Goal: Task Accomplishment & Management: Manage account settings

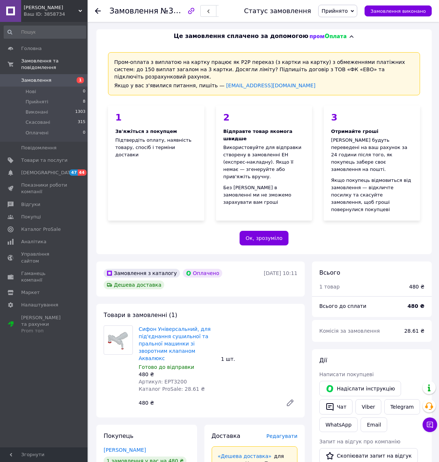
click at [32, 77] on span "Замовлення" at bounding box center [36, 80] width 30 height 7
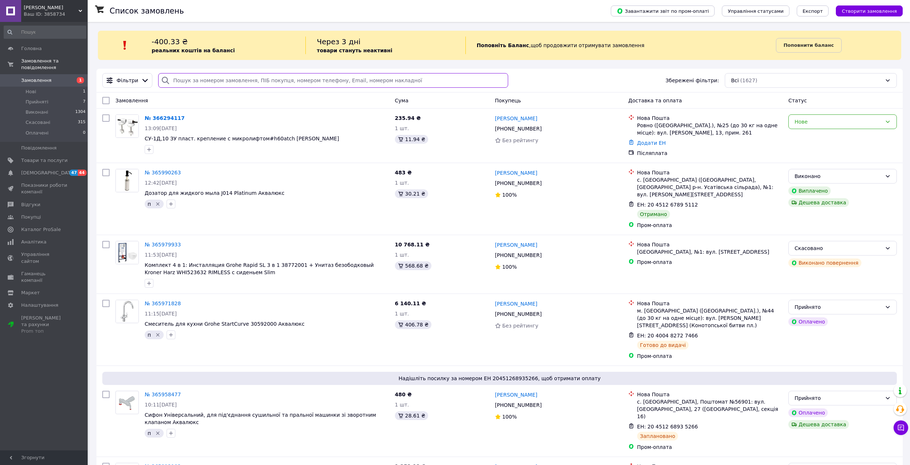
click at [237, 77] on input "search" at bounding box center [333, 80] width 350 height 15
paste input "20451267895112"
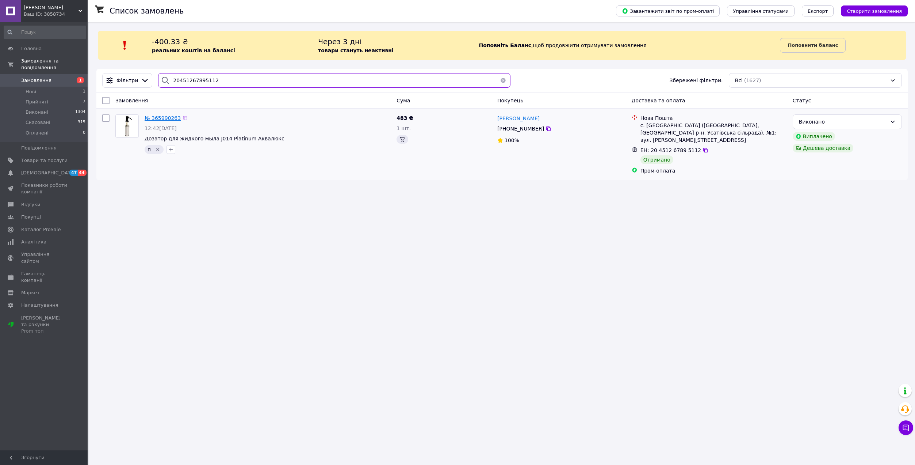
type input "20451267895112"
click at [159, 118] on span "№ 365990263" at bounding box center [163, 118] width 36 height 6
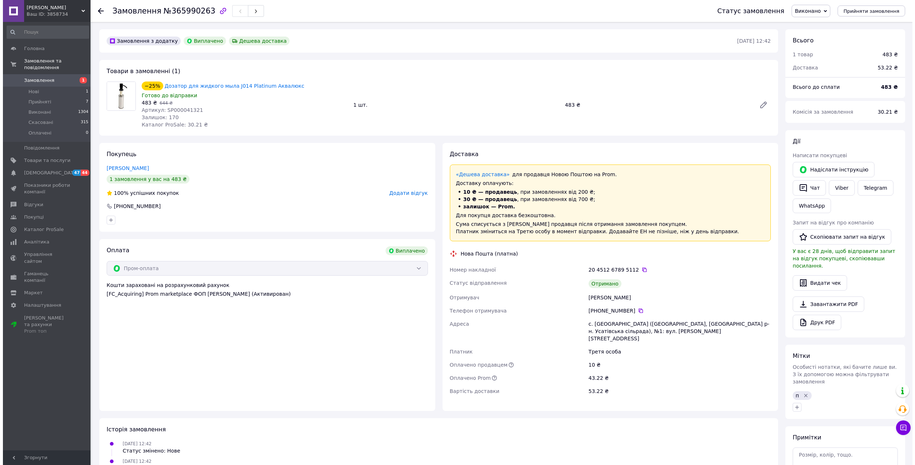
scroll to position [41, 0]
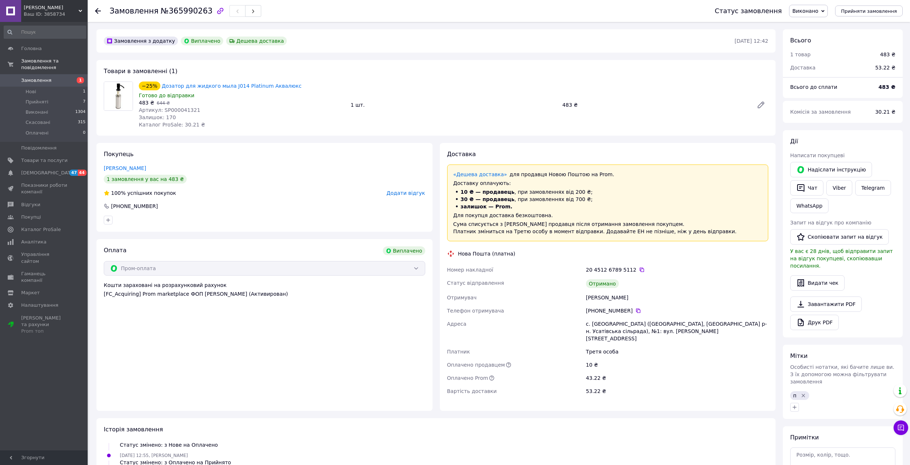
click at [179, 111] on span "Артикул: SP000041321" at bounding box center [169, 110] width 61 height 6
copy span "SP000041321"
drag, startPoint x: 555, startPoint y: 107, endPoint x: 529, endPoint y: 173, distance: 71.2
click at [569, 113] on div "−25% Дозатор для жидкого мыла J014 Platinum Аквалюкс Готово до відправки 483 ₴ …" at bounding box center [453, 105] width 635 height 50
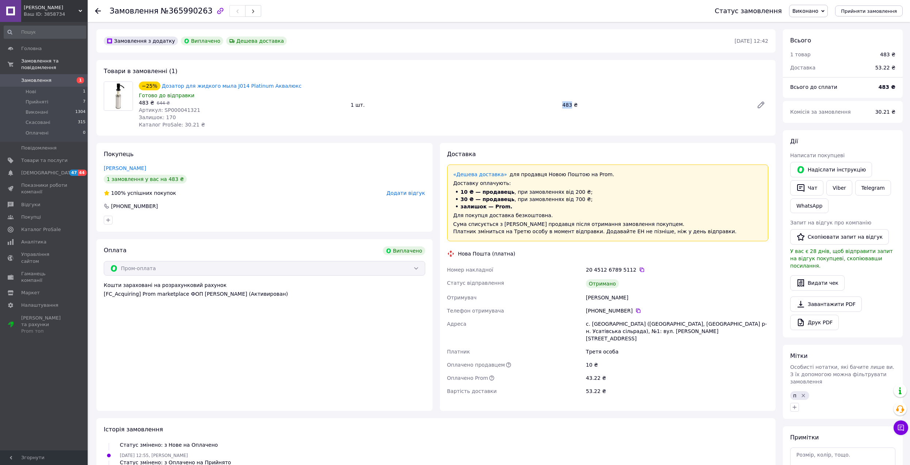
copy div "1 шт. 483"
click at [635, 311] on icon at bounding box center [638, 311] width 6 height 6
click at [35, 77] on span "Замовлення" at bounding box center [36, 80] width 30 height 7
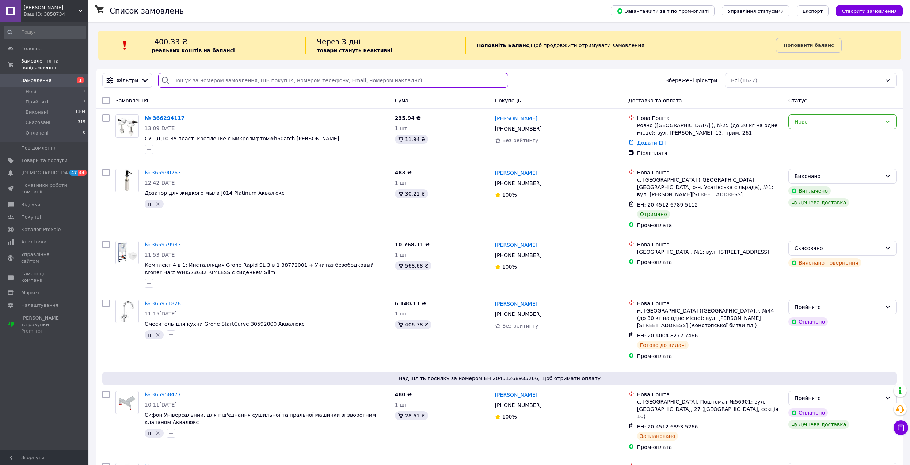
click at [188, 81] on input "search" at bounding box center [333, 80] width 350 height 15
paste input "365958477"
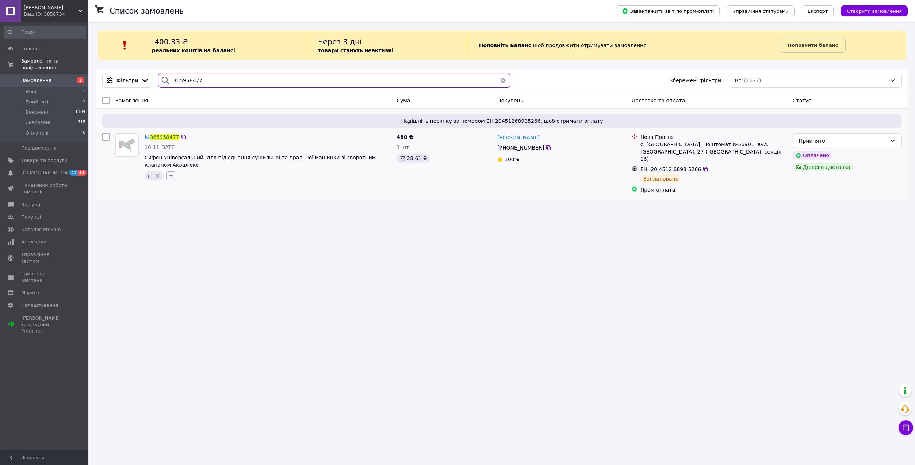
type input "365958477"
click at [169, 175] on icon "button" at bounding box center [171, 176] width 6 height 6
type input "т"
click at [195, 294] on span "Створити мітку т" at bounding box center [201, 296] width 43 height 6
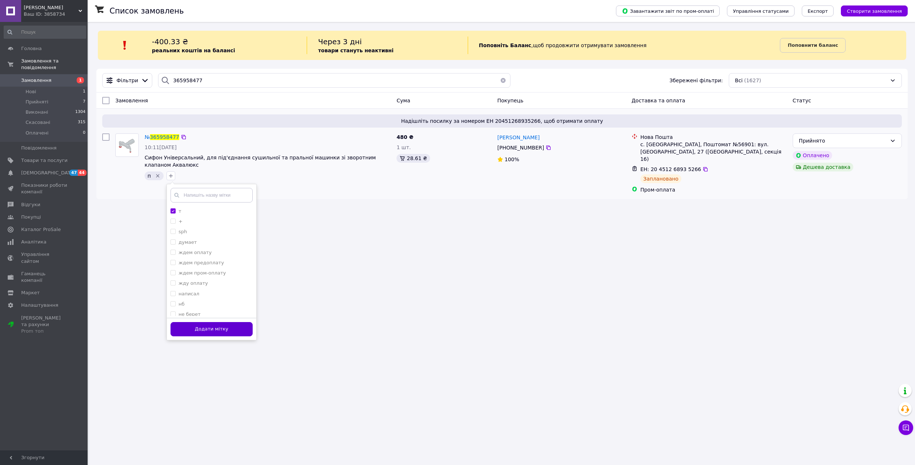
click at [200, 324] on button "Додати мітку" at bounding box center [212, 329] width 82 height 14
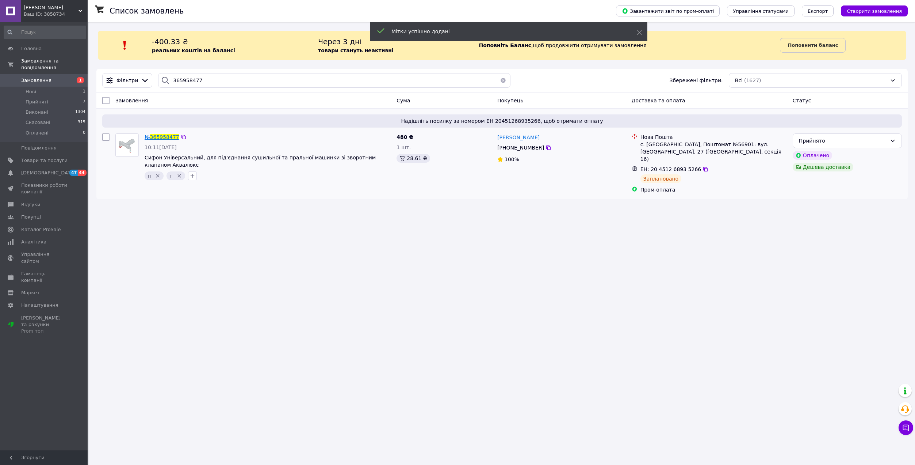
click at [163, 138] on span "365958477" at bounding box center [164, 137] width 29 height 6
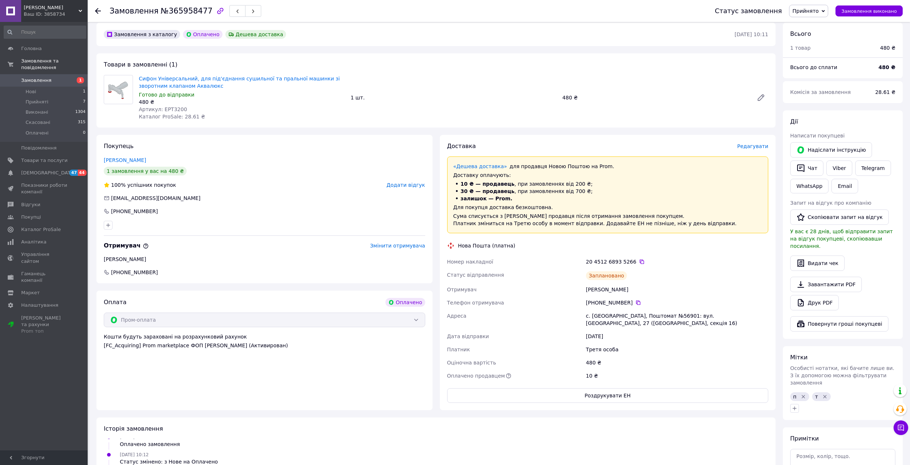
scroll to position [183, 0]
click at [635, 300] on icon at bounding box center [638, 300] width 6 height 6
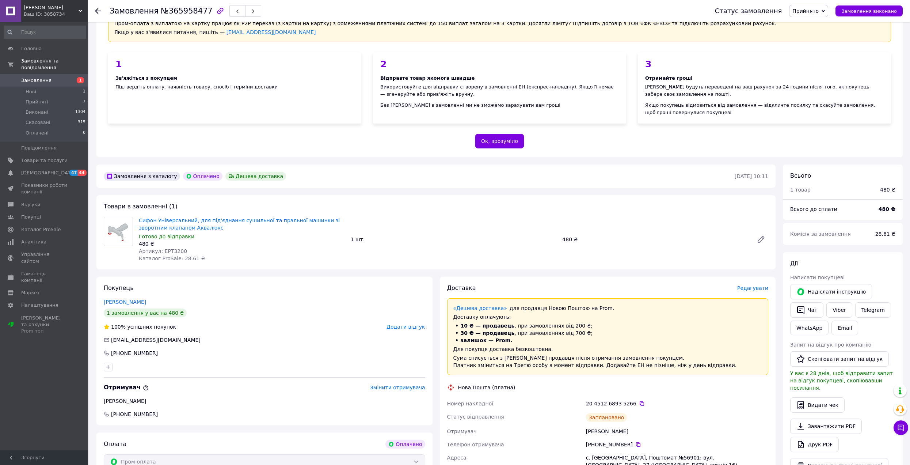
scroll to position [256, 0]
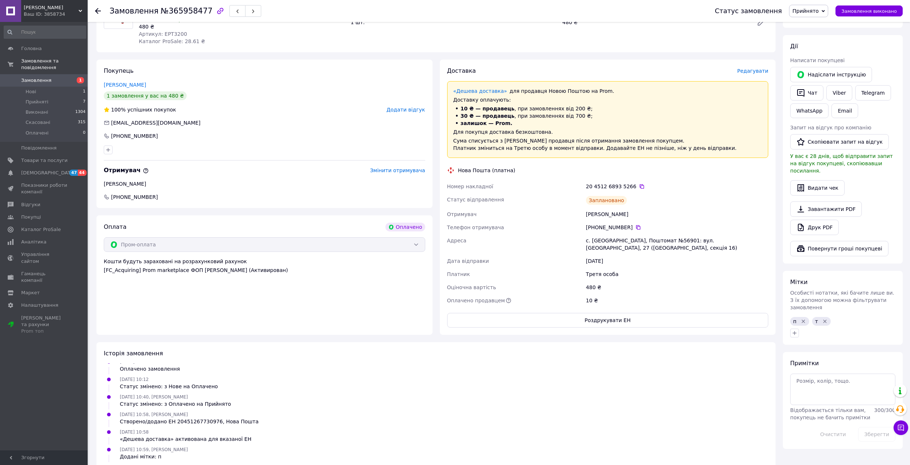
click at [37, 77] on span "Замовлення" at bounding box center [36, 80] width 30 height 7
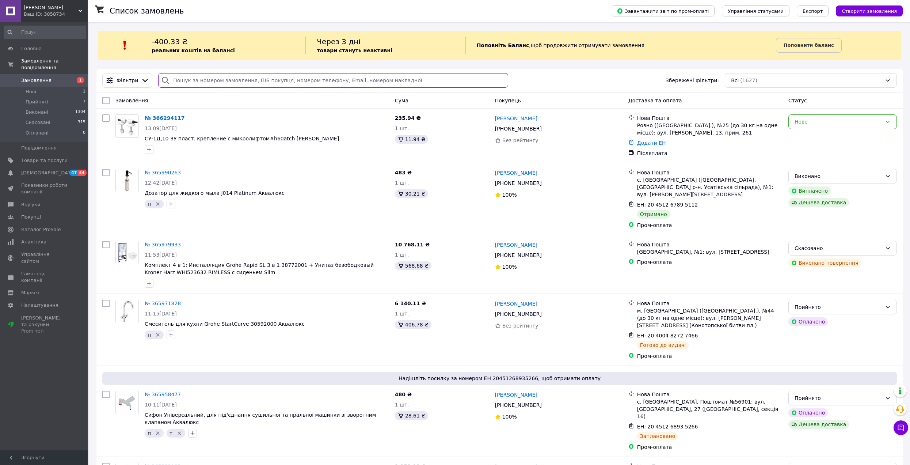
click at [230, 83] on input "search" at bounding box center [333, 80] width 350 height 15
paste input "59001473388185"
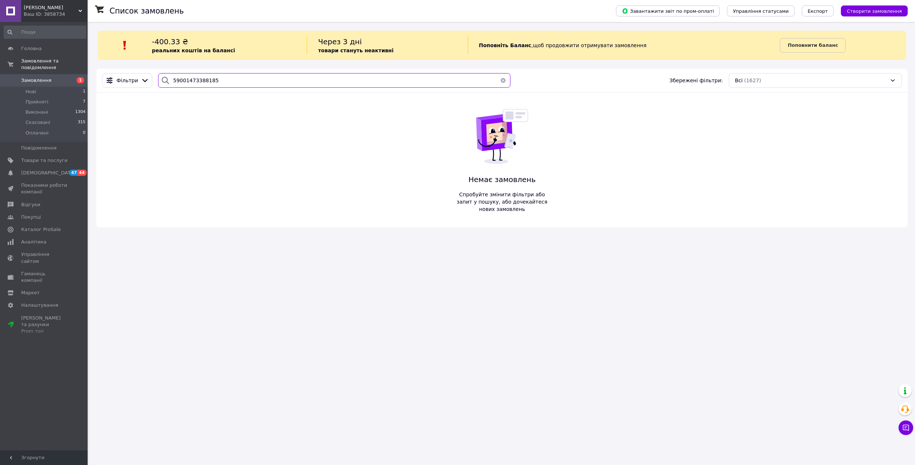
type input "59001473388185"
click at [50, 77] on span "Замовлення" at bounding box center [44, 80] width 46 height 7
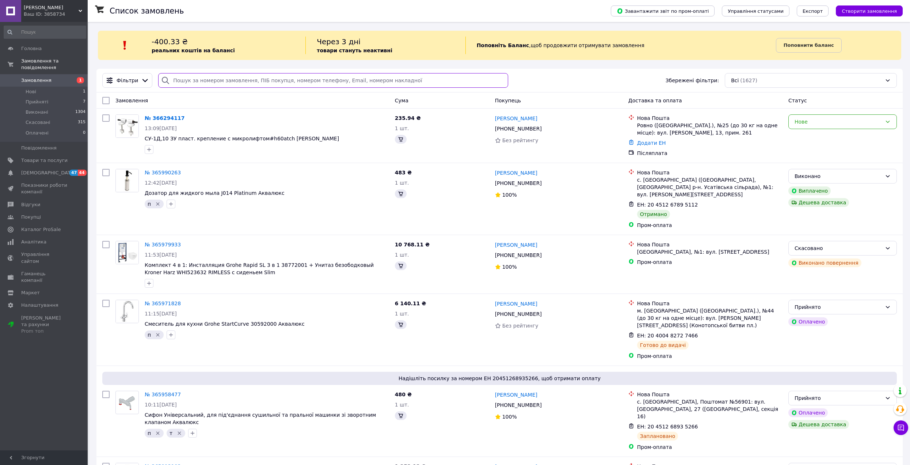
click at [198, 81] on input "search" at bounding box center [333, 80] width 350 height 15
paste input "59001473388185"
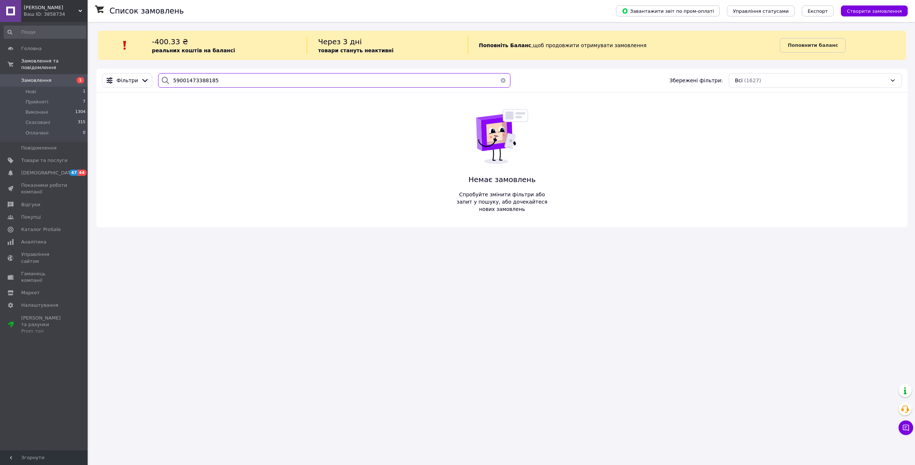
drag, startPoint x: 218, startPoint y: 76, endPoint x: -19, endPoint y: 33, distance: 241.7
click at [0, 33] on html "Аквалюкс Ваш ID: 3858734 Сайт Аквалюкс Кабінет покупця Перевірити стан системи …" at bounding box center [457, 232] width 915 height 465
paste input "365958477"
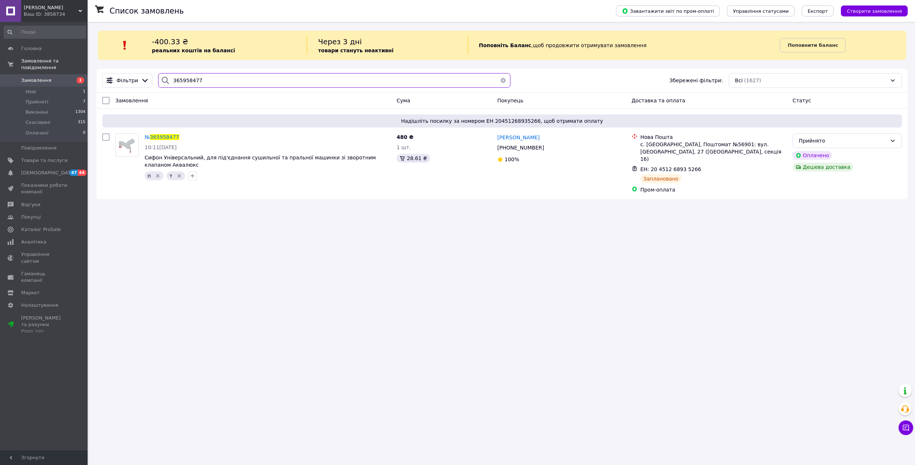
type input "365958477"
click at [149, 134] on span "№" at bounding box center [147, 137] width 5 height 6
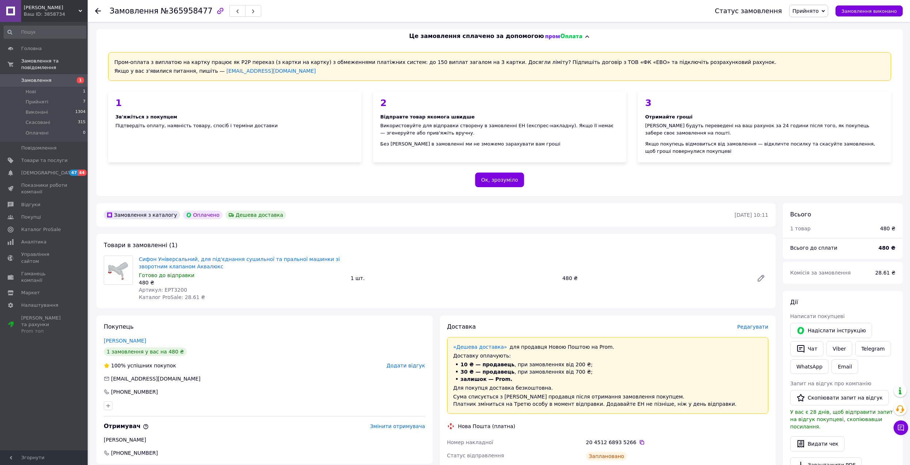
scroll to position [23, 0]
drag, startPoint x: 138, startPoint y: 252, endPoint x: 308, endPoint y: 252, distance: 169.5
click at [308, 252] on div "Товари в замовленні (1) Сифон Універсальний, для під'єднання сушильної та праль…" at bounding box center [435, 271] width 679 height 74
copy link "Сифон Універсальний, для під'єднання сушильної та пральної машинки"
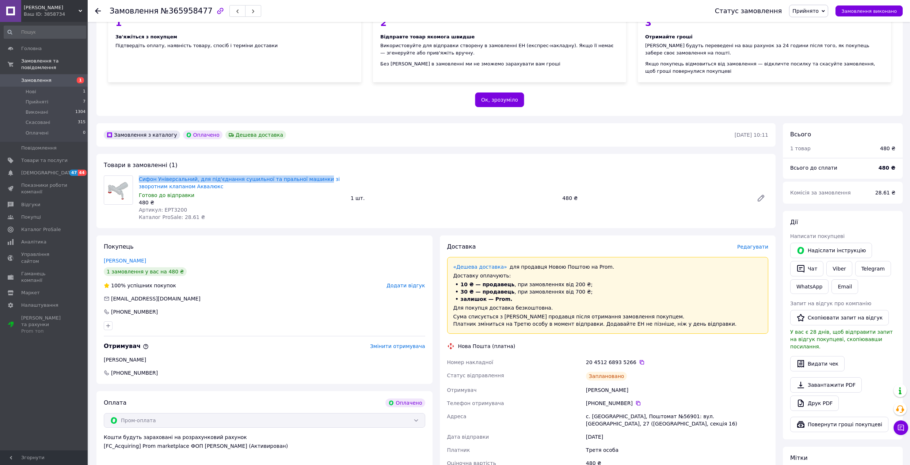
scroll to position [110, 0]
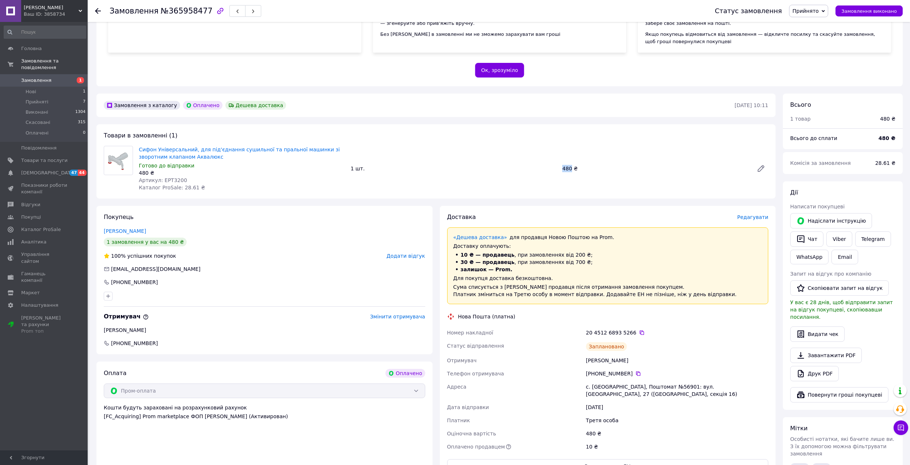
drag, startPoint x: 561, startPoint y: 171, endPoint x: 571, endPoint y: 174, distance: 9.9
click at [571, 174] on div "Сифон Універсальний, для під'єднання сушильної та пральної машинки зі зворотним…" at bounding box center [453, 168] width 635 height 48
copy div "480"
click at [174, 180] on span "Артикул: EPT3200" at bounding box center [163, 180] width 48 height 6
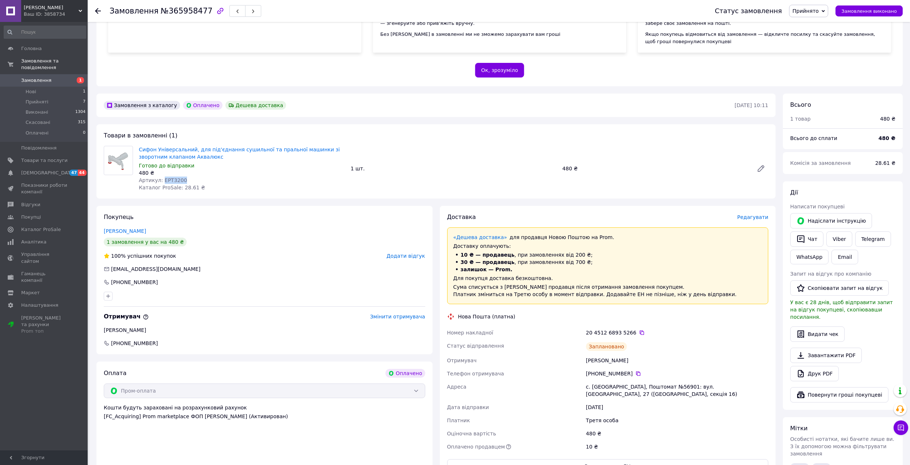
copy span "EPT3200"
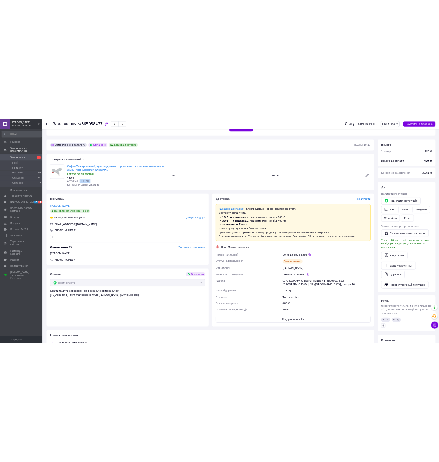
scroll to position [183, 0]
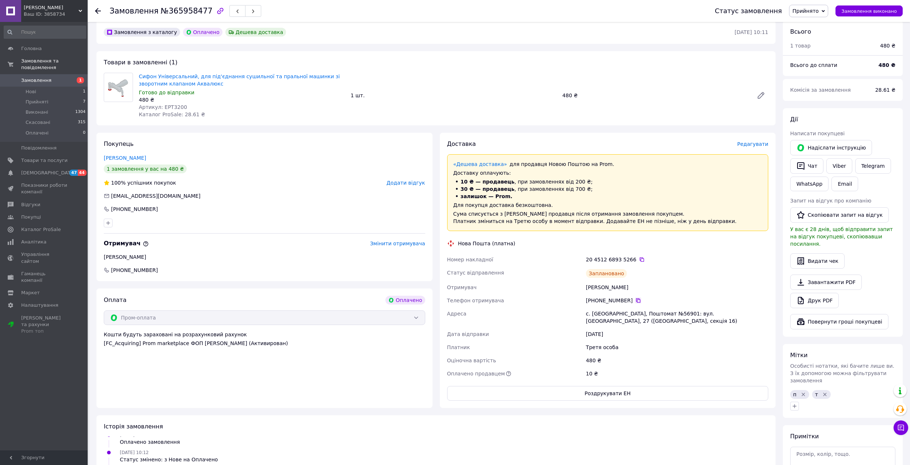
click at [636, 299] on icon at bounding box center [638, 300] width 4 height 4
